Goal: Information Seeking & Learning: Learn about a topic

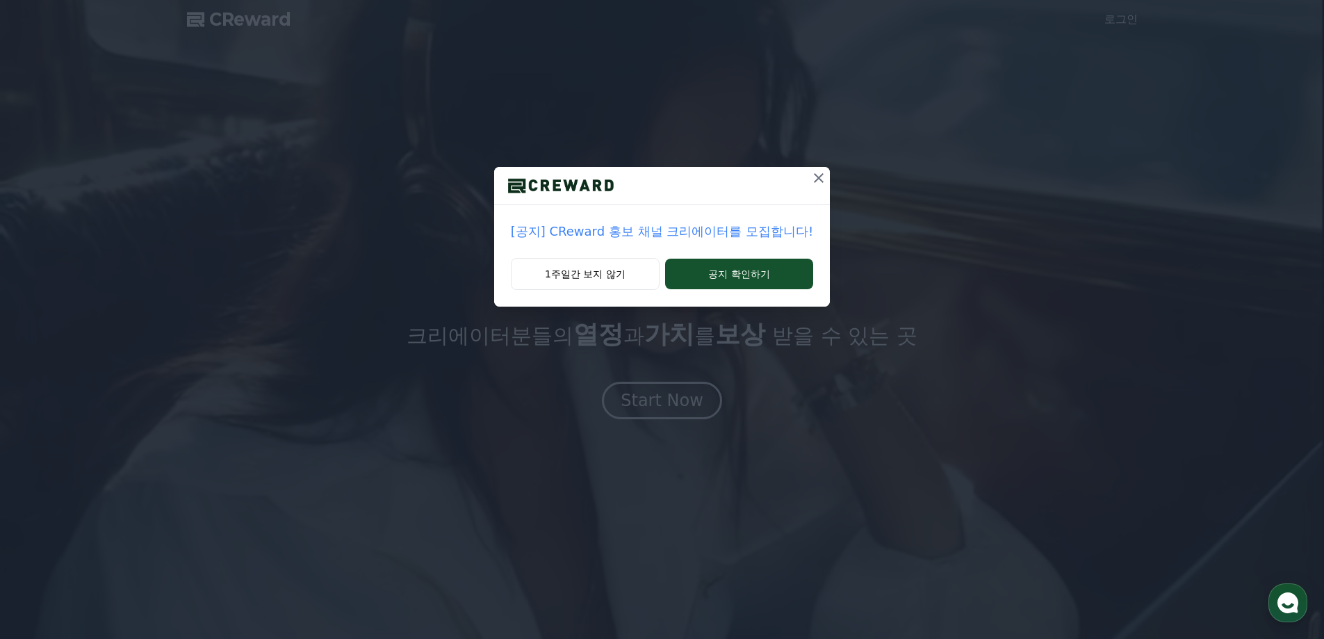
click at [814, 174] on icon at bounding box center [819, 178] width 10 height 10
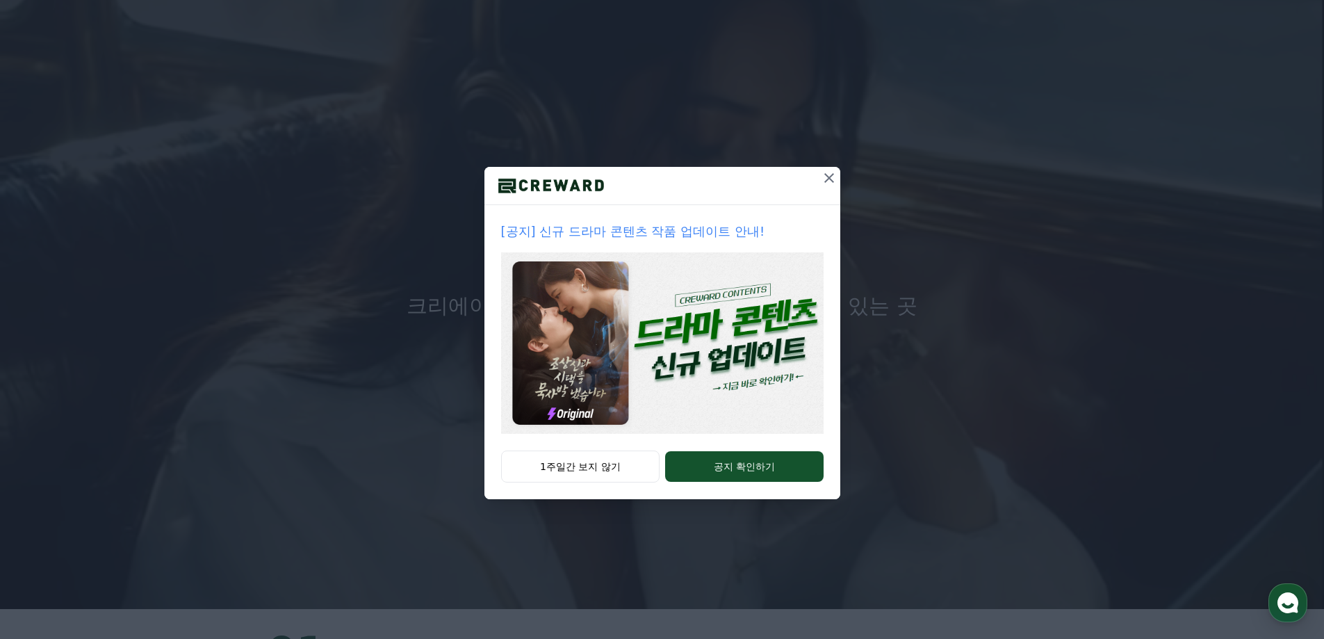
scroll to position [70, 0]
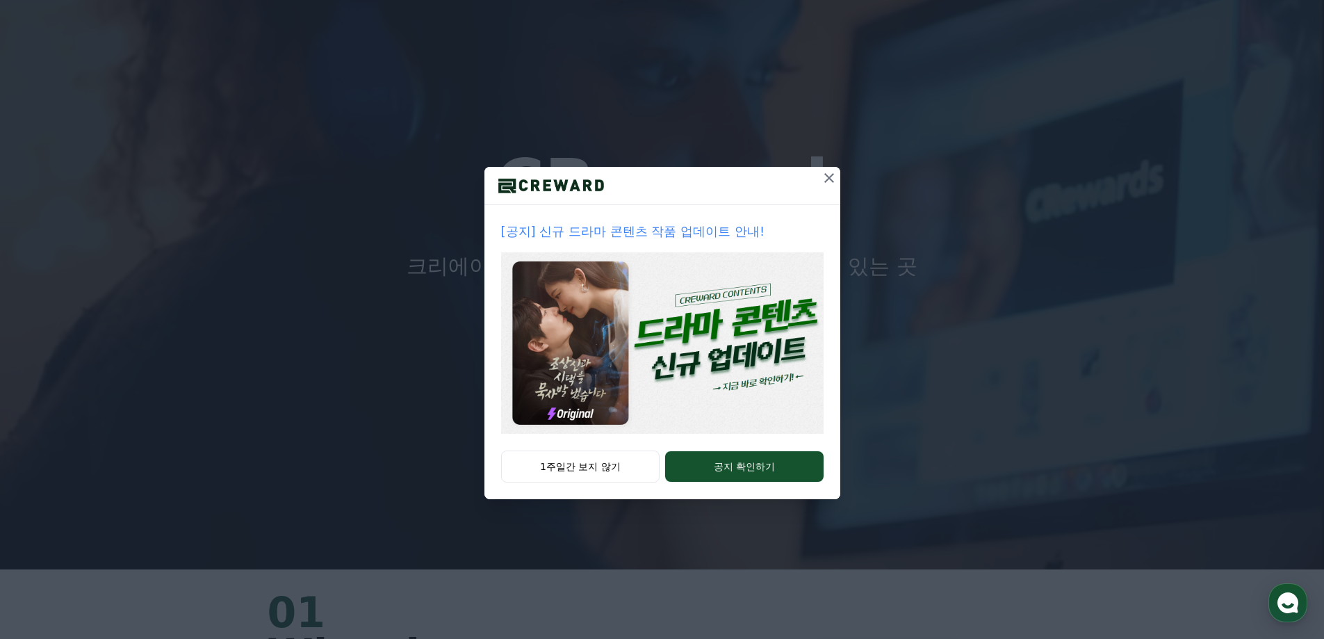
click at [828, 179] on icon at bounding box center [829, 178] width 10 height 10
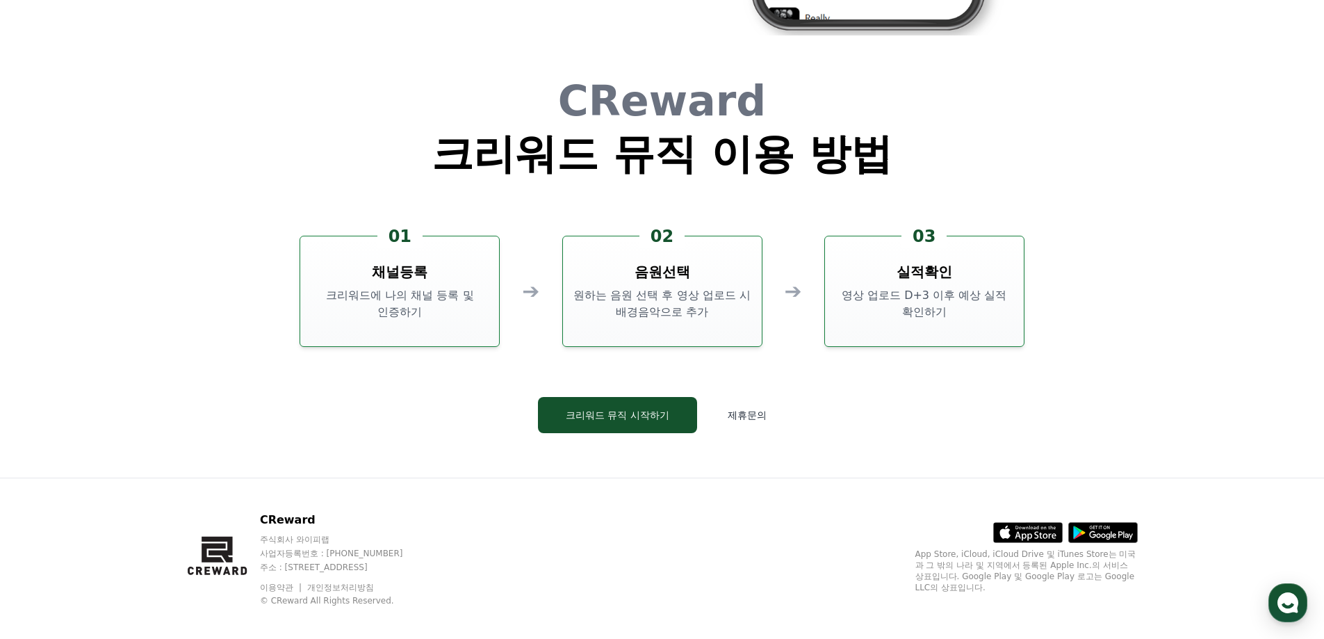
scroll to position [3767, 0]
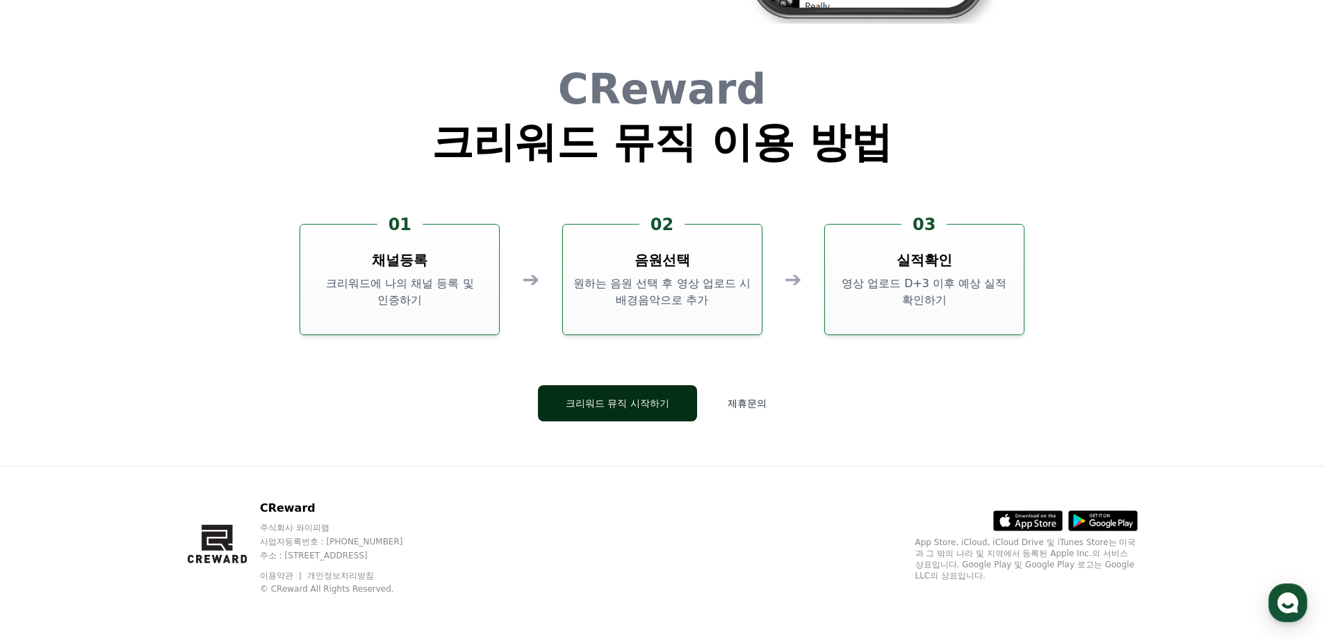
click at [647, 407] on button "크리워드 뮤직 시작하기" at bounding box center [617, 403] width 159 height 36
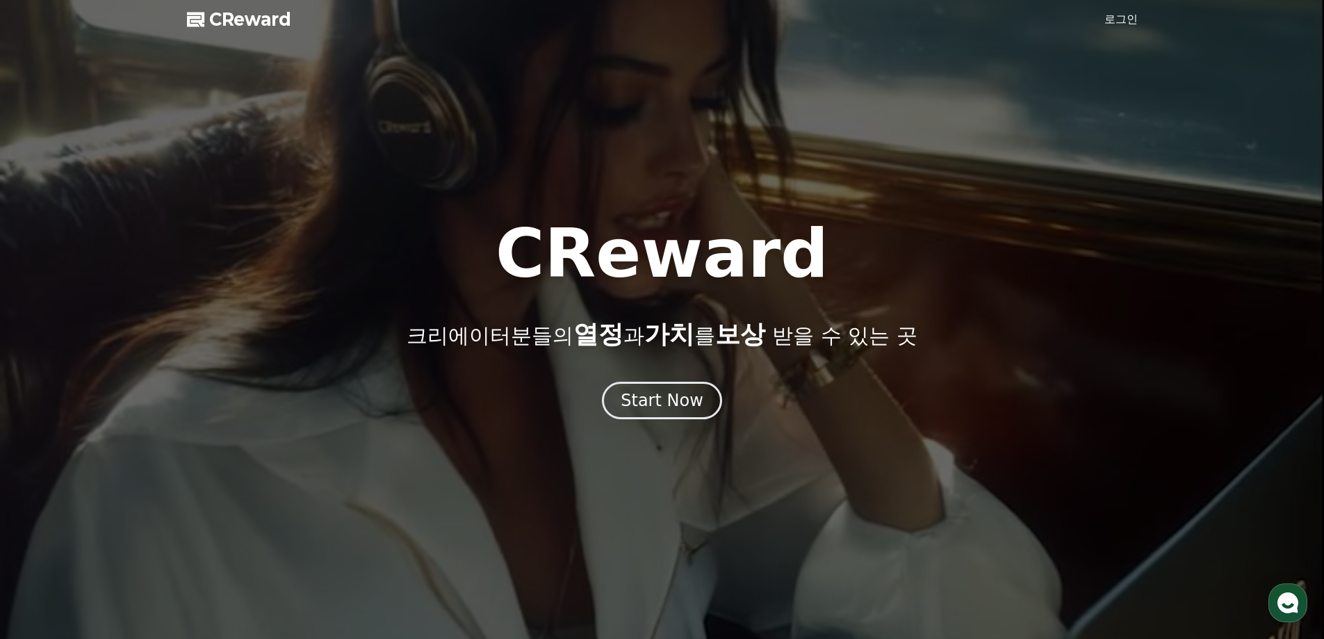
drag, startPoint x: 930, startPoint y: 352, endPoint x: 596, endPoint y: 57, distance: 445.2
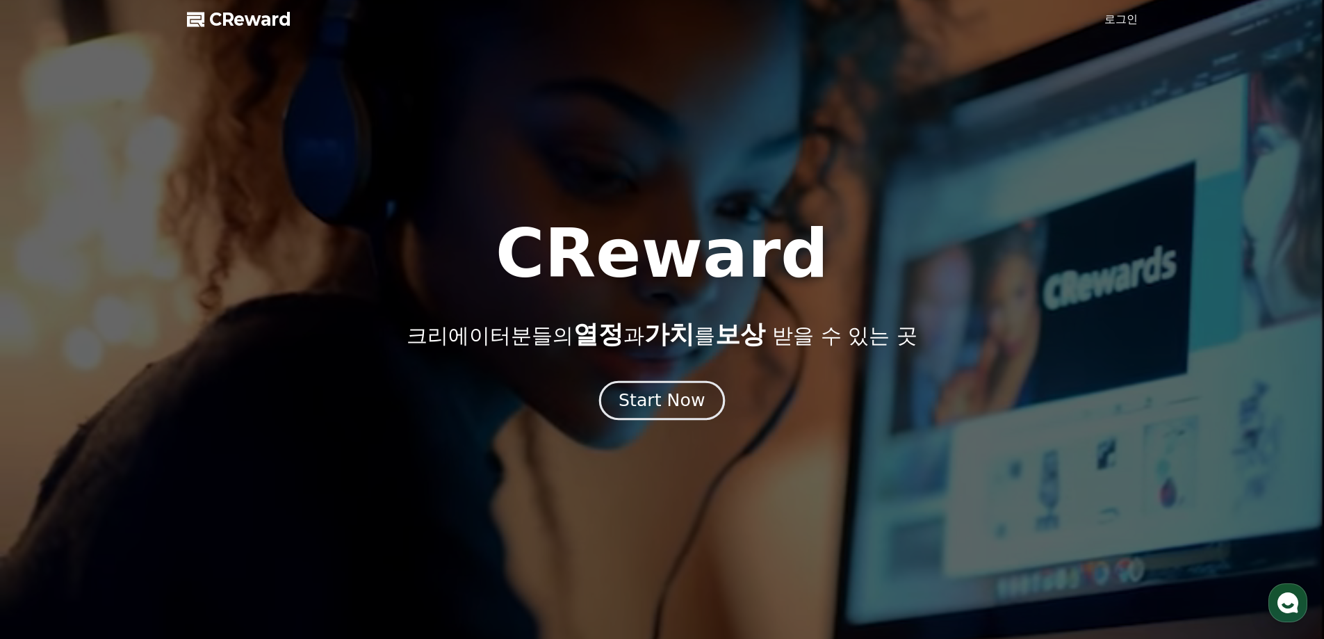
click at [688, 390] on div "Start Now" at bounding box center [662, 401] width 86 height 24
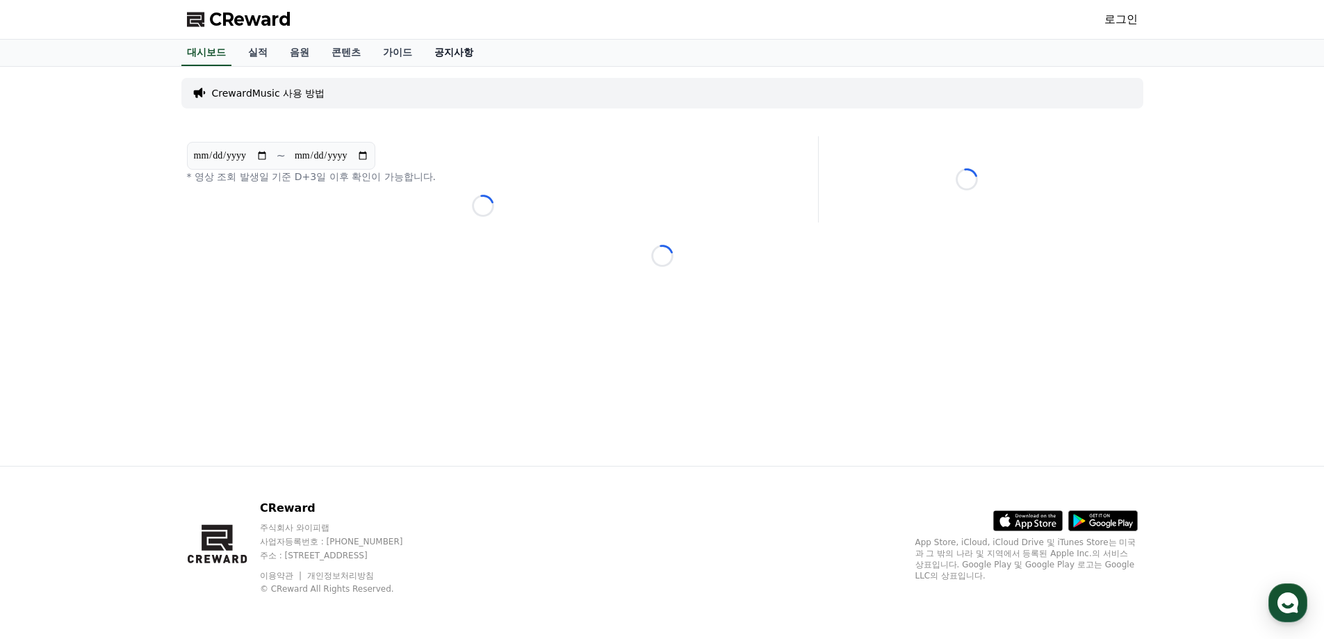
click at [466, 51] on link "공지사항" at bounding box center [453, 53] width 61 height 26
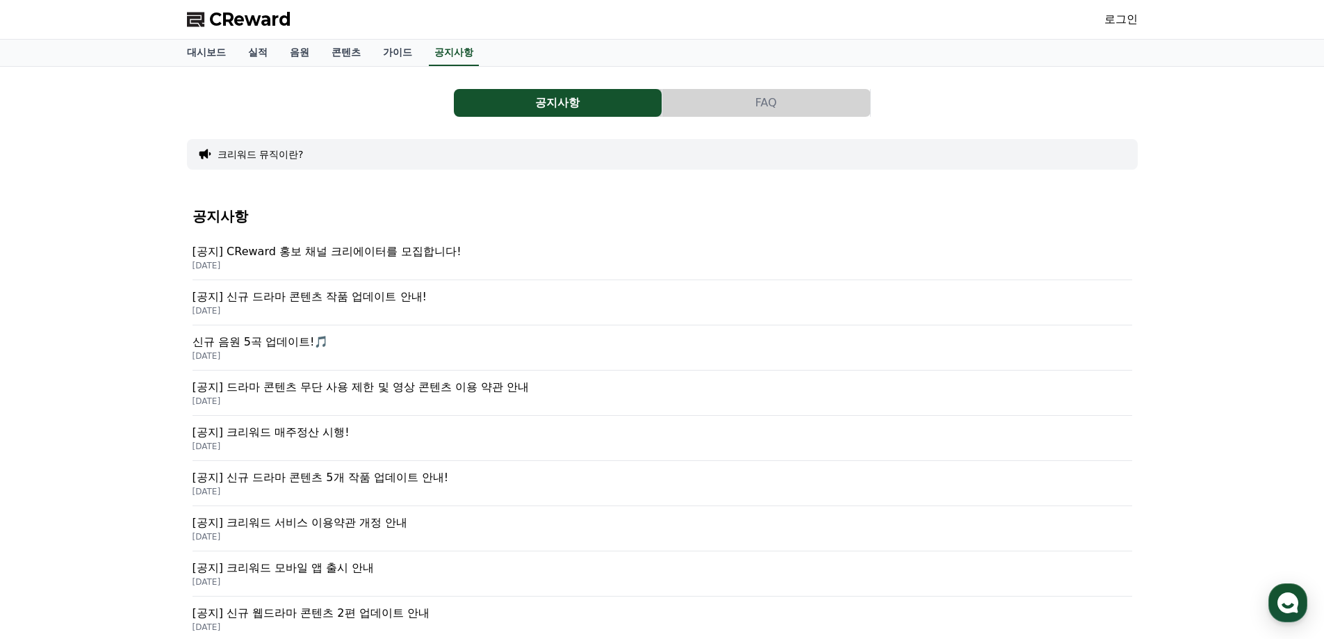
click at [413, 260] on p "[DATE]" at bounding box center [663, 265] width 940 height 11
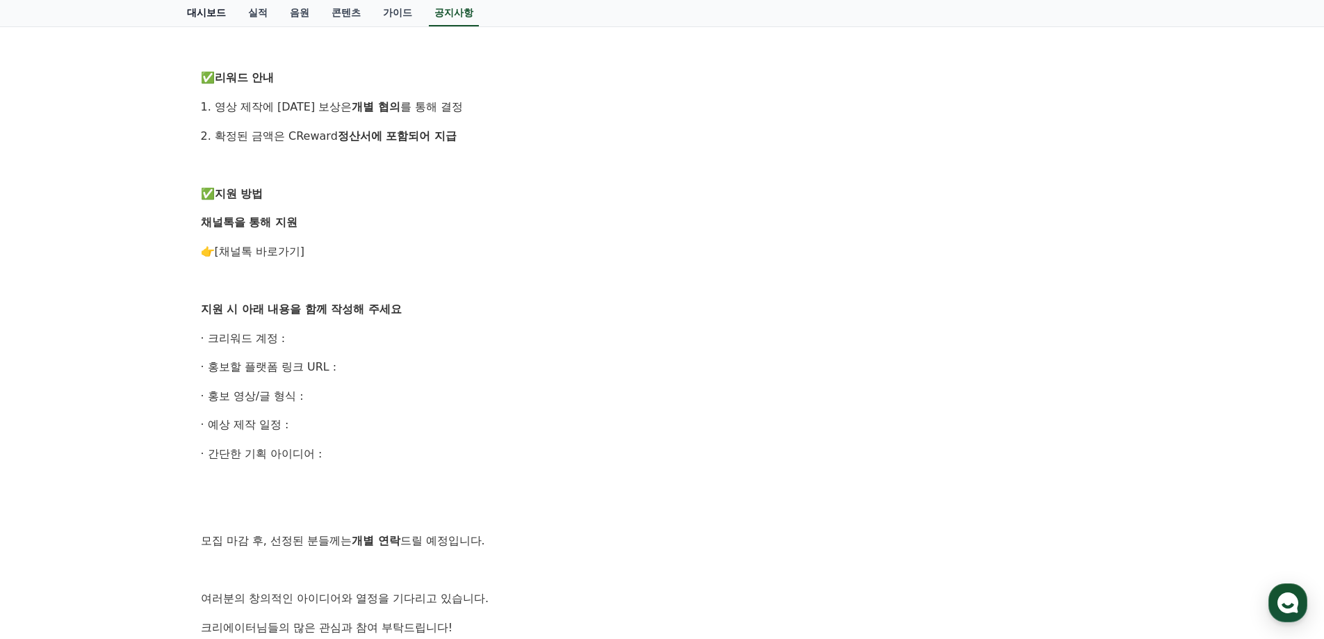
scroll to position [535, 0]
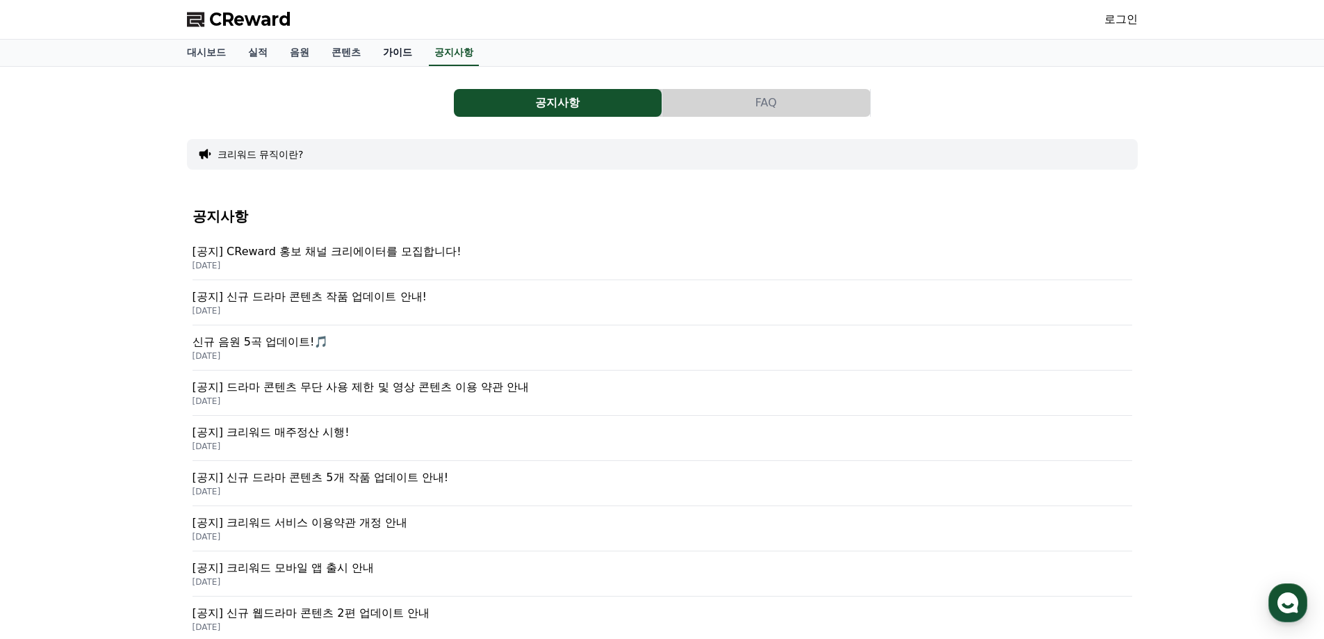
click at [396, 58] on link "가이드" at bounding box center [397, 53] width 51 height 26
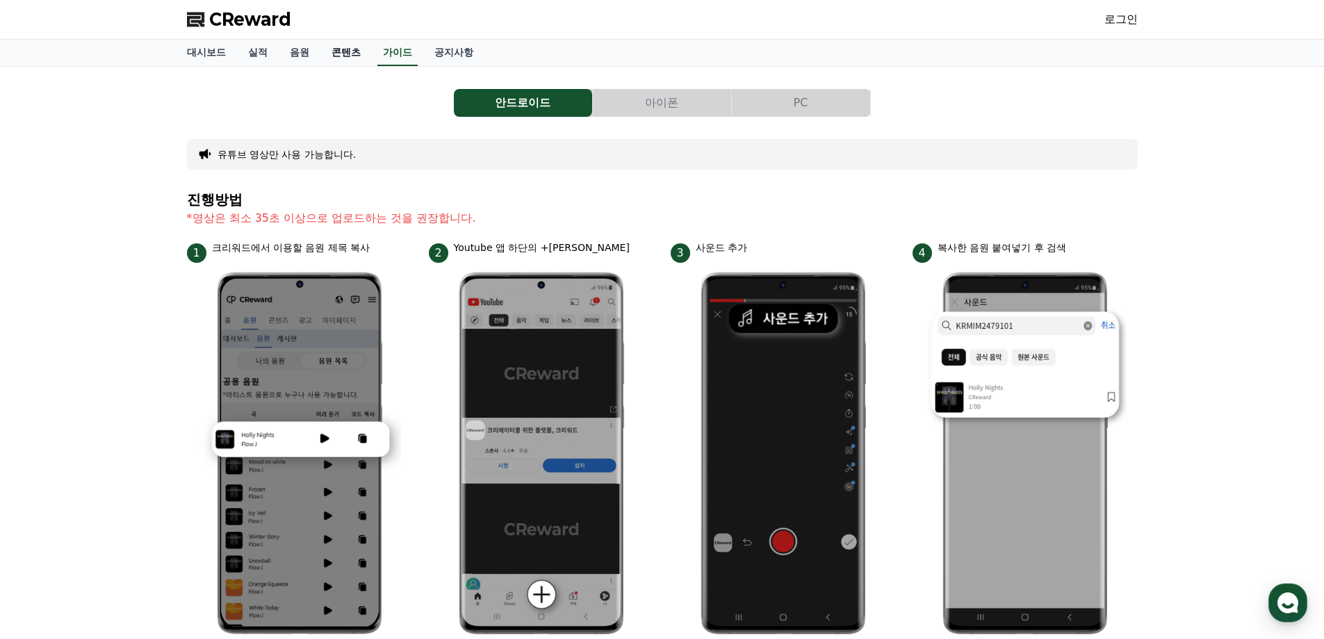
click at [343, 58] on link "콘텐츠" at bounding box center [345, 53] width 51 height 26
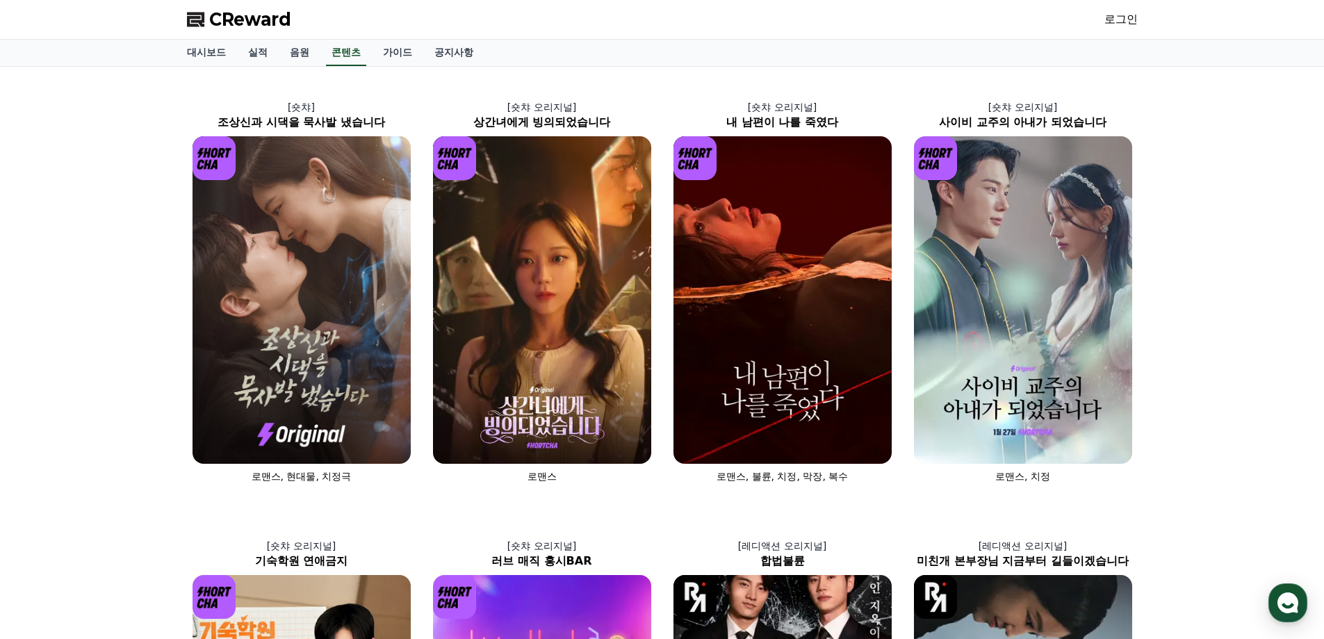
drag, startPoint x: 604, startPoint y: 363, endPoint x: 269, endPoint y: 21, distance: 478.8
click at [296, 51] on link "음원" at bounding box center [300, 53] width 42 height 26
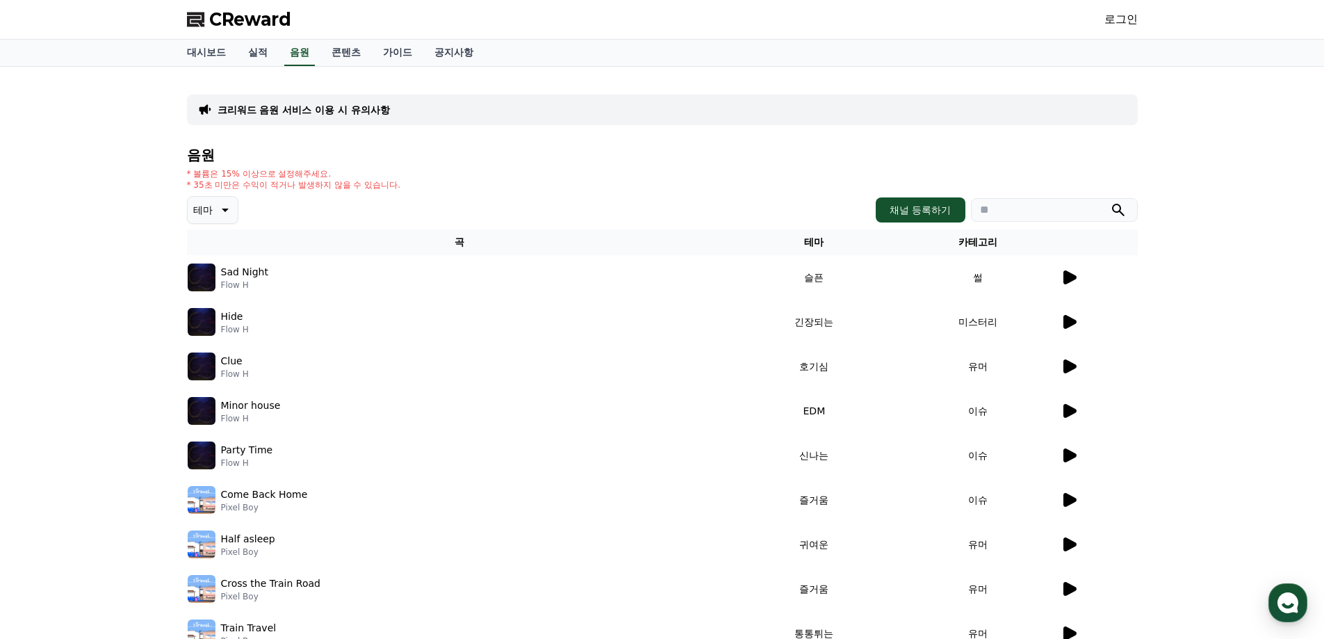
click at [1075, 324] on icon at bounding box center [1069, 322] width 17 height 17
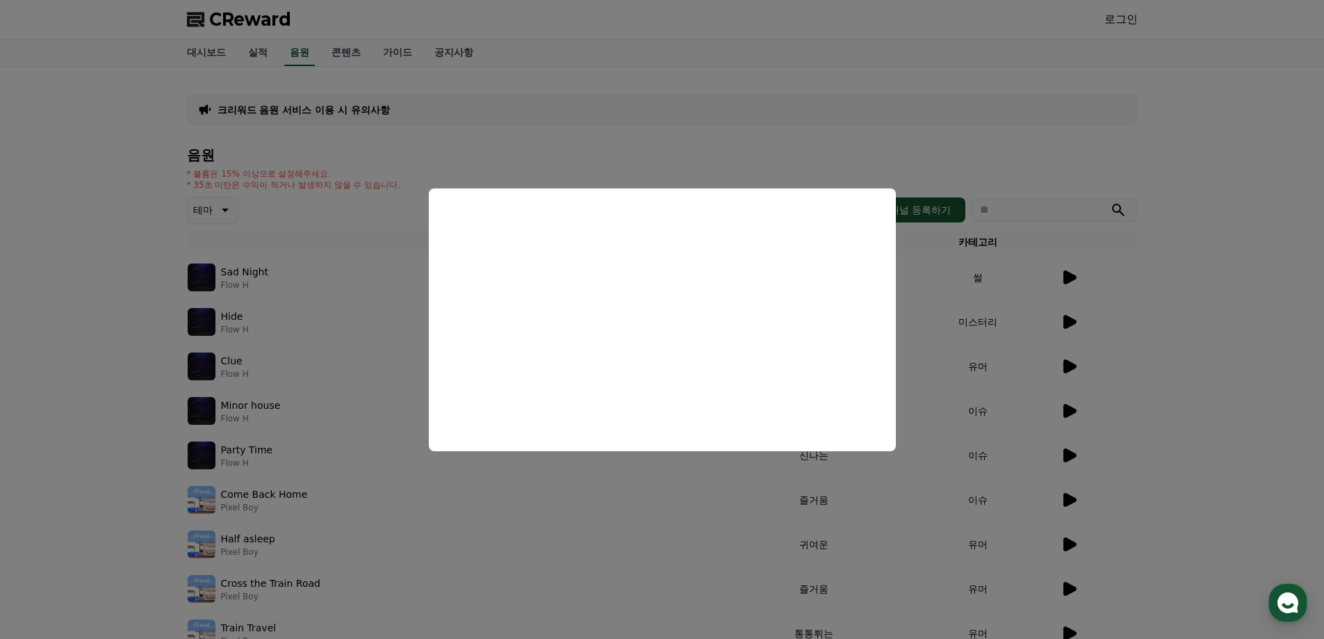
click at [391, 425] on button "close modal" at bounding box center [662, 319] width 1324 height 639
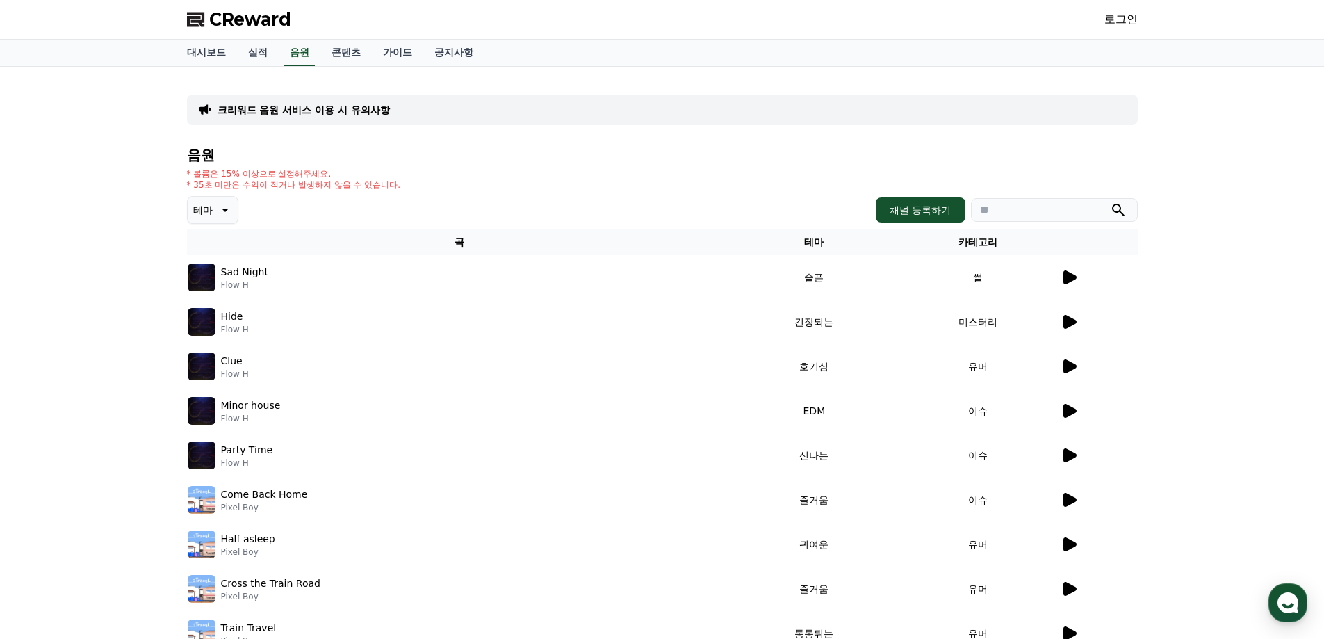
click at [217, 201] on button "테마" at bounding box center [212, 210] width 51 height 28
click at [214, 291] on button "어두운" at bounding box center [209, 285] width 40 height 31
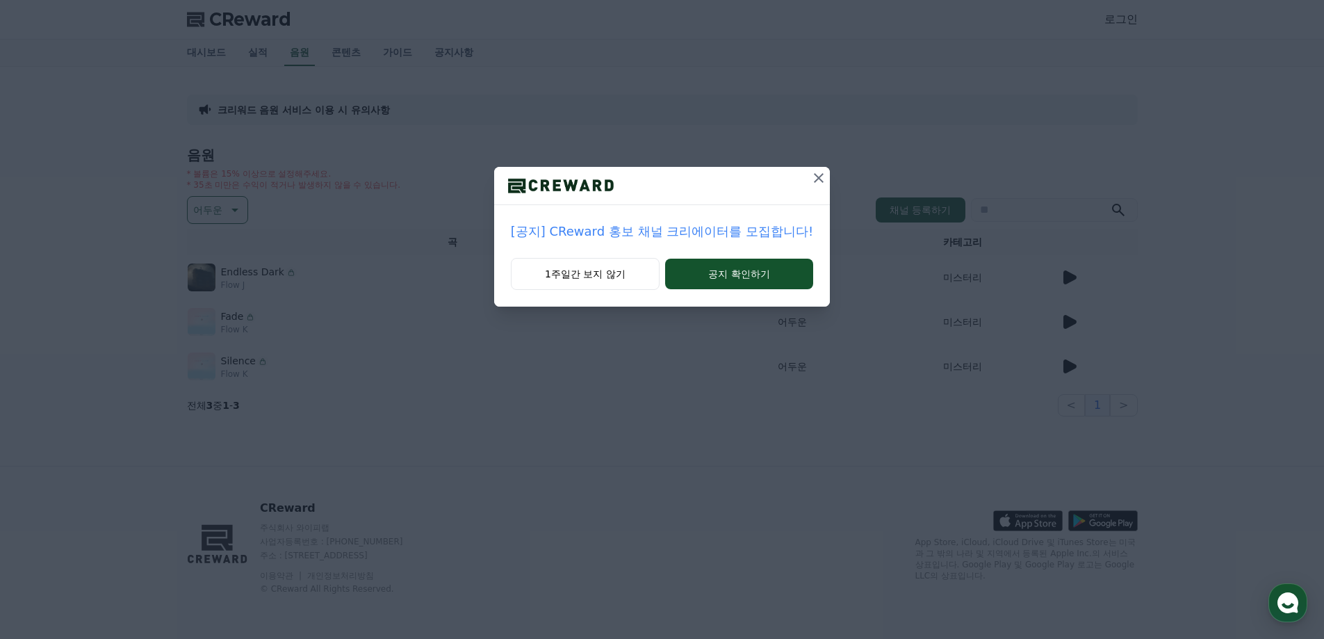
click at [811, 171] on icon at bounding box center [819, 178] width 17 height 17
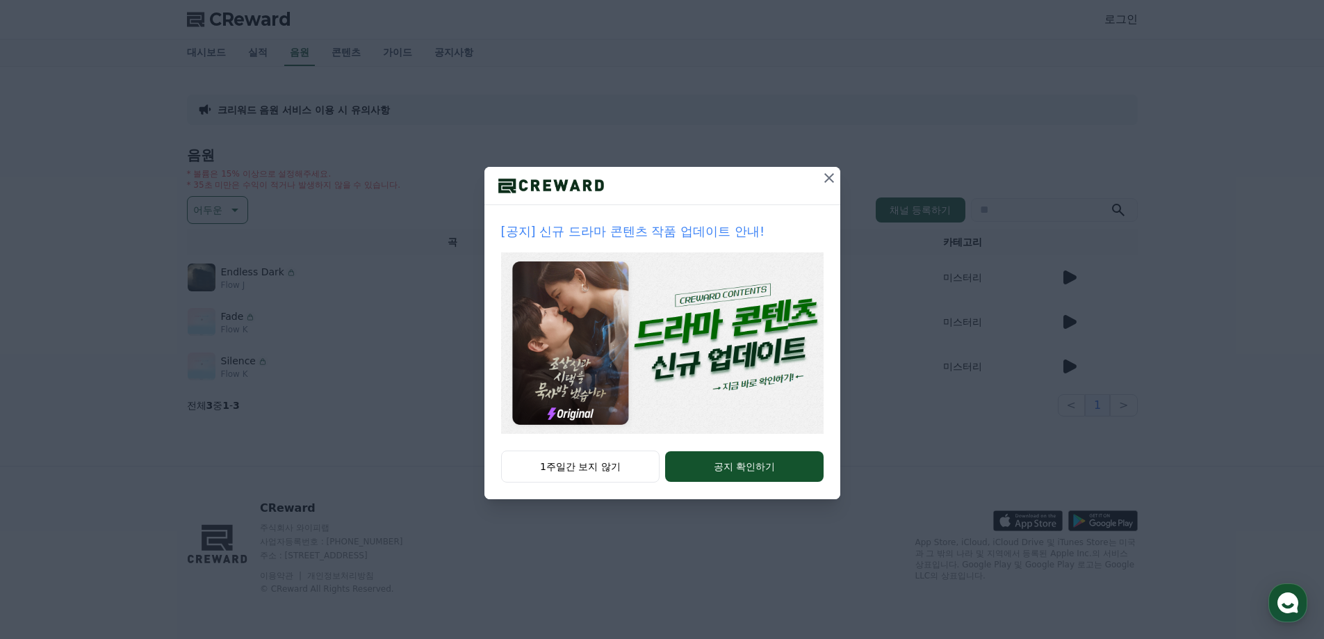
click at [841, 177] on div "[공지] 신규 드라마 콘텐츠 작품 업데이트 안내! 1주일간 보지 않기 공지 확인하기" at bounding box center [662, 260] width 1324 height 521
click at [828, 177] on icon at bounding box center [829, 178] width 10 height 10
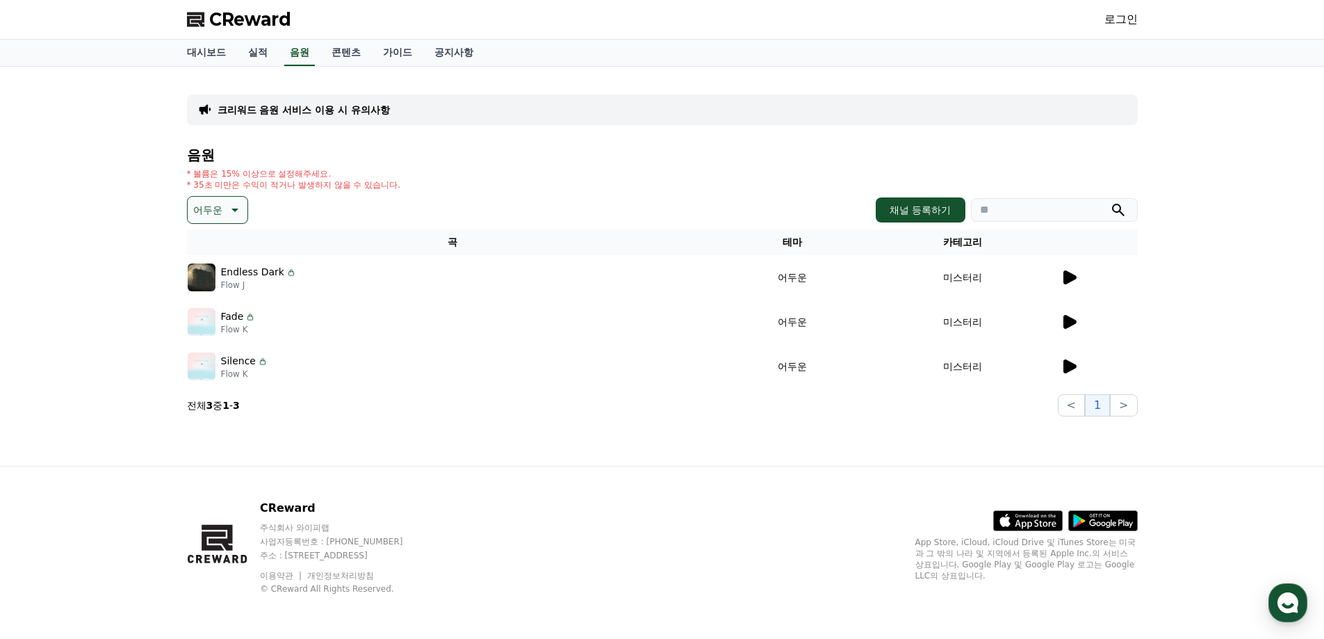
click at [1073, 279] on icon at bounding box center [1070, 277] width 13 height 14
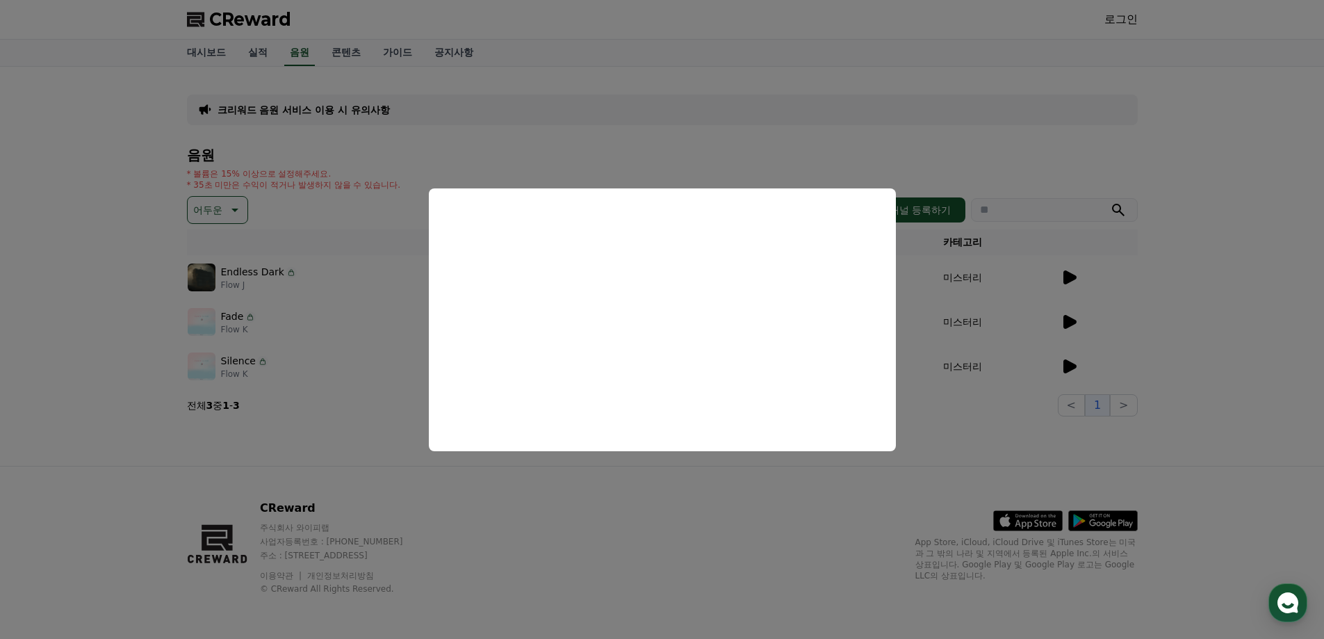
click at [368, 278] on button "close modal" at bounding box center [662, 319] width 1324 height 639
